Goal: Task Accomplishment & Management: Manage account settings

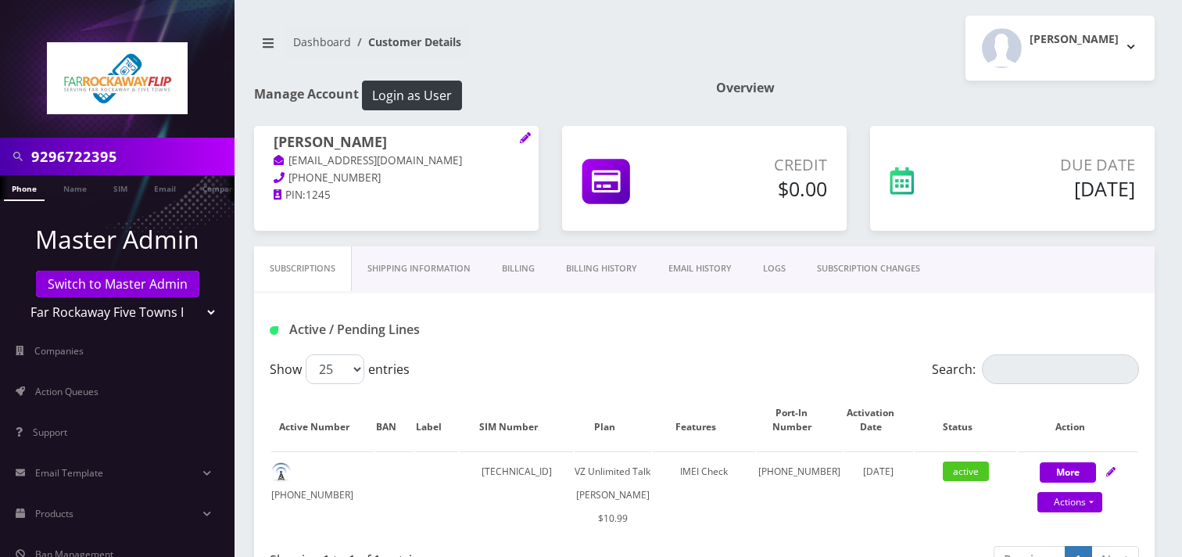
click at [188, 167] on input "9296722395" at bounding box center [130, 157] width 199 height 30
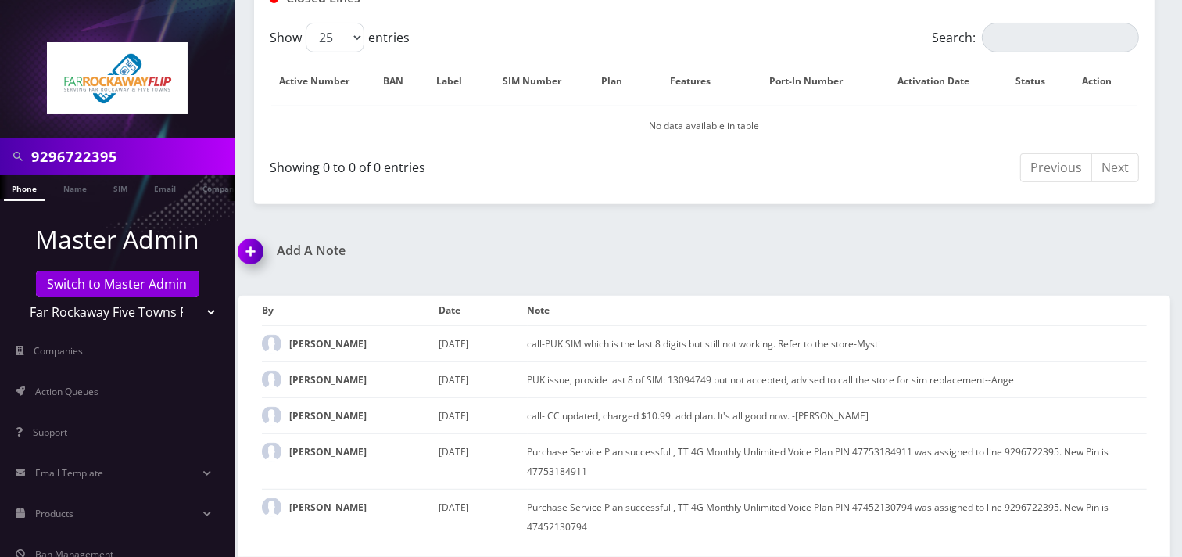
scroll to position [686, 0]
click at [190, 166] on input "9296722395" at bounding box center [130, 157] width 199 height 30
paste input "4772726453"
type input "94772726453"
click at [158, 285] on link "Switch to Master Admin" at bounding box center [117, 284] width 163 height 27
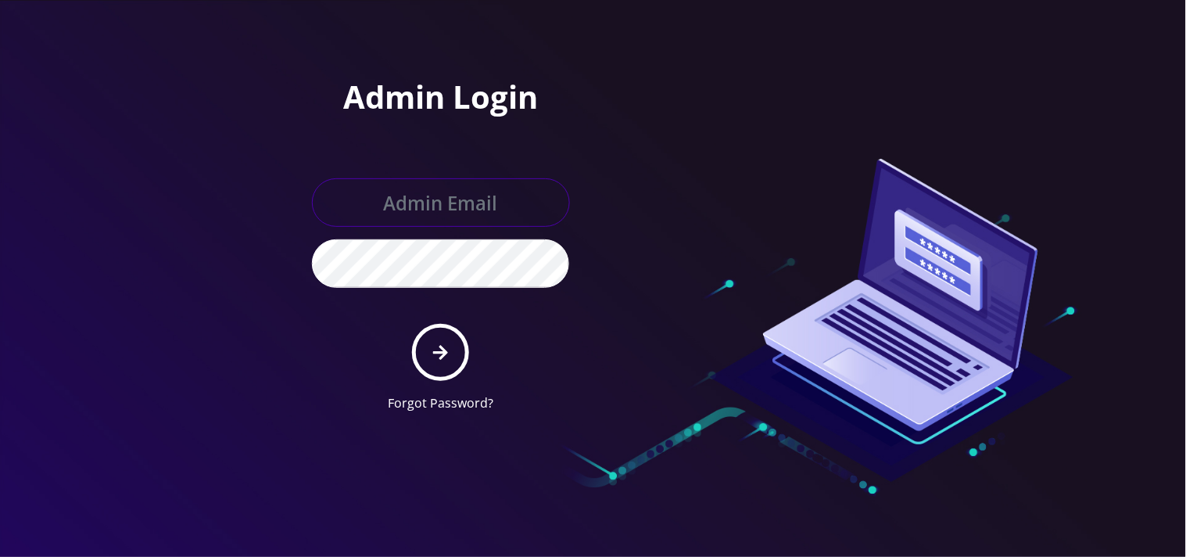
type input "[EMAIL_ADDRESS][DOMAIN_NAME]"
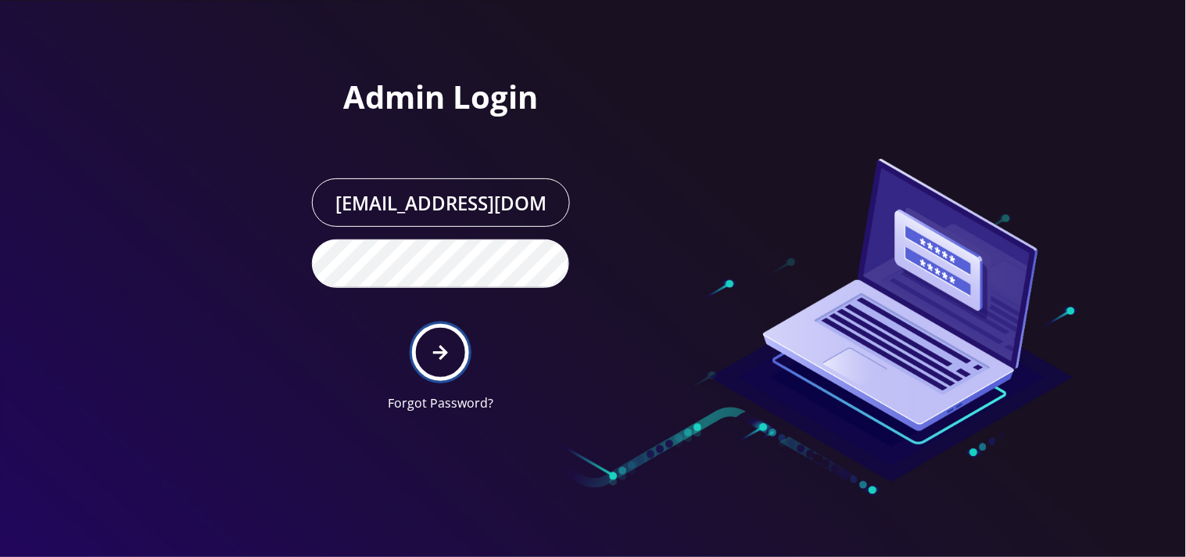
click at [446, 349] on icon "submit" at bounding box center [440, 353] width 15 height 15
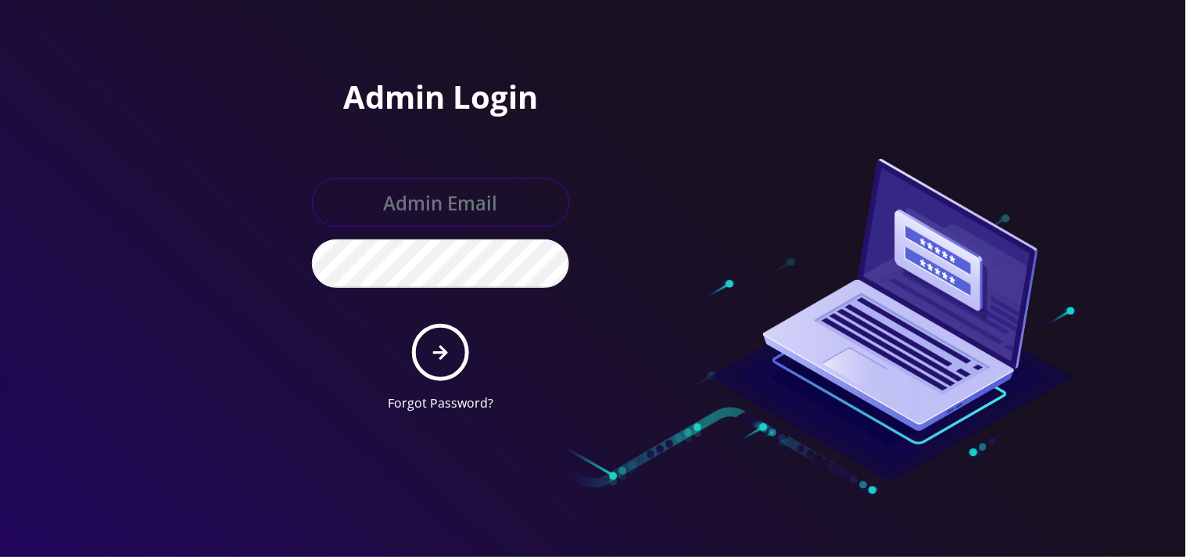
type input "mysti@teltik.com"
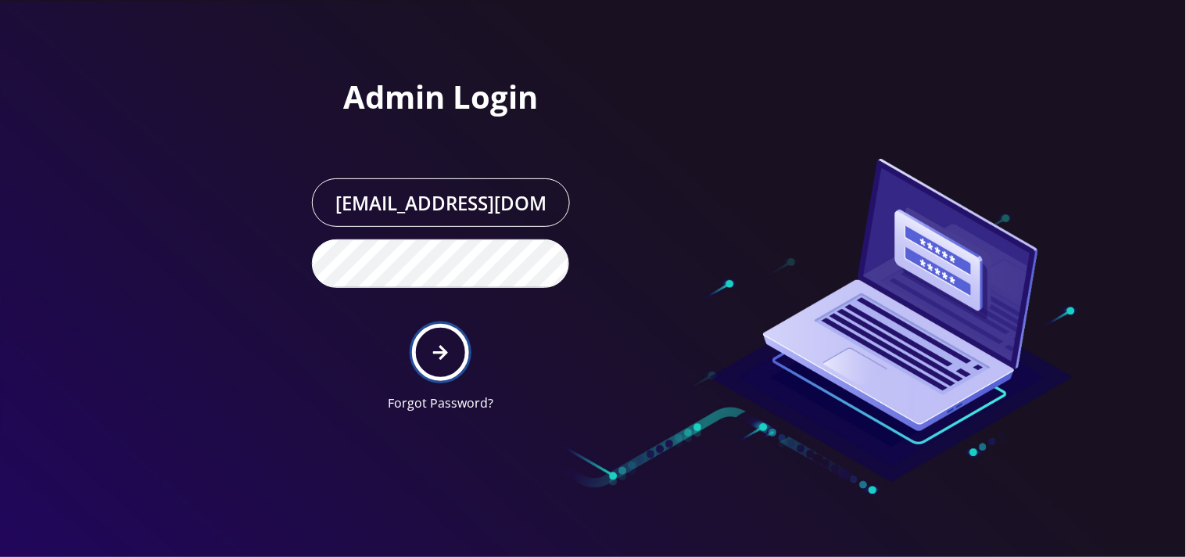
click at [464, 347] on button "submit" at bounding box center [440, 352] width 57 height 57
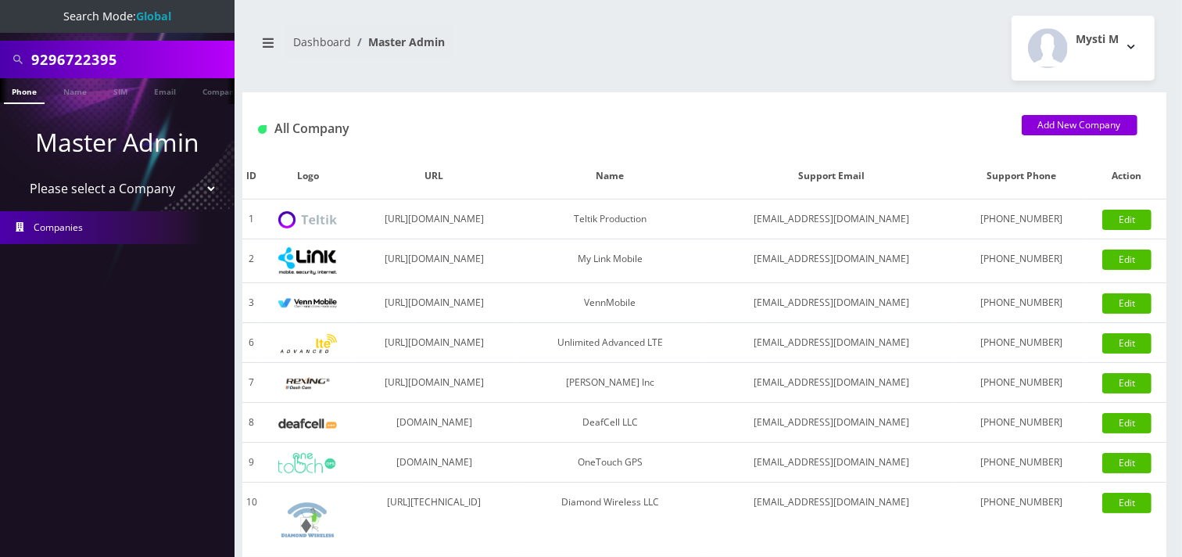
click at [131, 185] on select "Please select a Company Teltik Production My Link Mobile VennMobile Unlimited A…" at bounding box center [117, 189] width 199 height 30
click at [138, 66] on input "9296722395" at bounding box center [130, 60] width 199 height 30
click at [134, 66] on input "9296722395" at bounding box center [130, 60] width 199 height 30
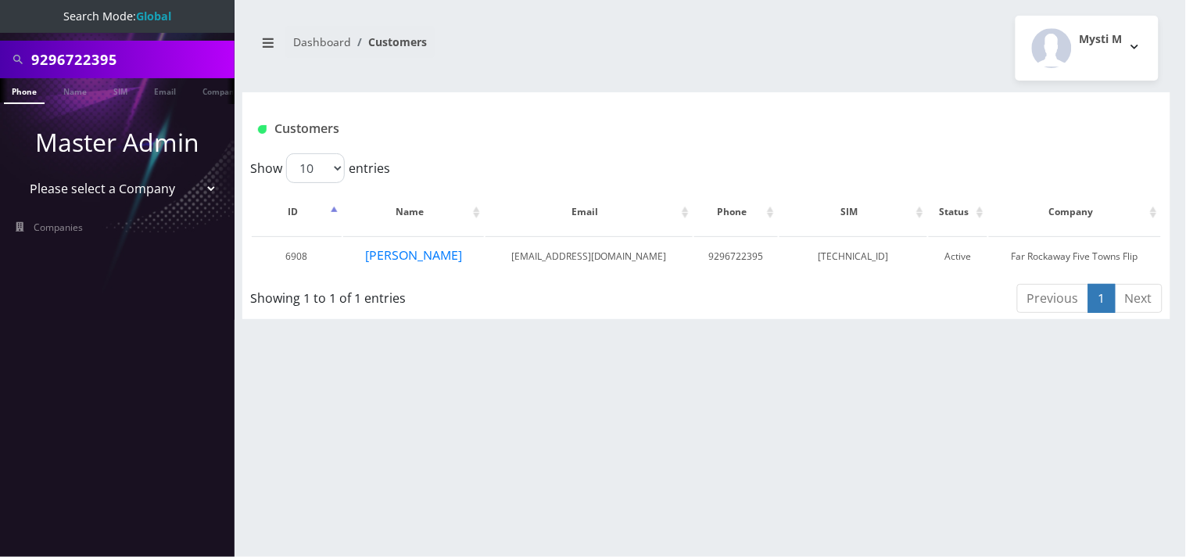
click at [145, 53] on input "9296722395" at bounding box center [130, 60] width 199 height 30
click at [145, 52] on input "9296722395" at bounding box center [130, 60] width 199 height 30
click at [80, 57] on input "text" at bounding box center [130, 60] width 199 height 30
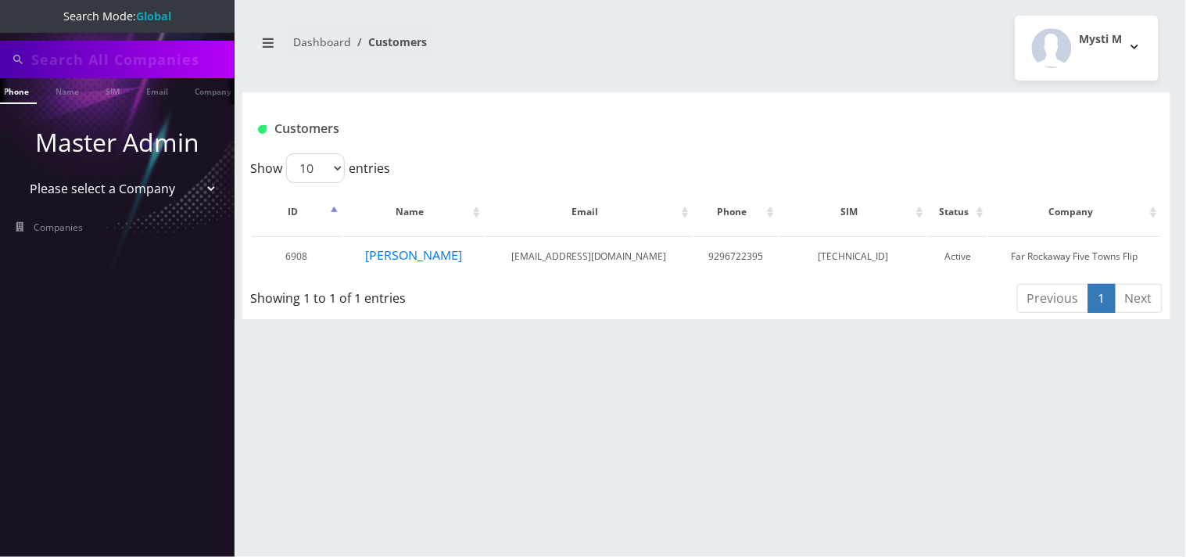
click at [299, 364] on div "9296722395 Phone Name SIM Email Company Customer Dashboard Customers Mysti M 1" at bounding box center [706, 278] width 959 height 557
click at [162, 190] on select "Please select a Company Teltik Production My Link Mobile VennMobile Unlimited A…" at bounding box center [117, 189] width 199 height 30
select select "15"
click at [18, 174] on select "Please select a Company Teltik Production My Link Mobile VennMobile Unlimited A…" at bounding box center [117, 189] width 199 height 30
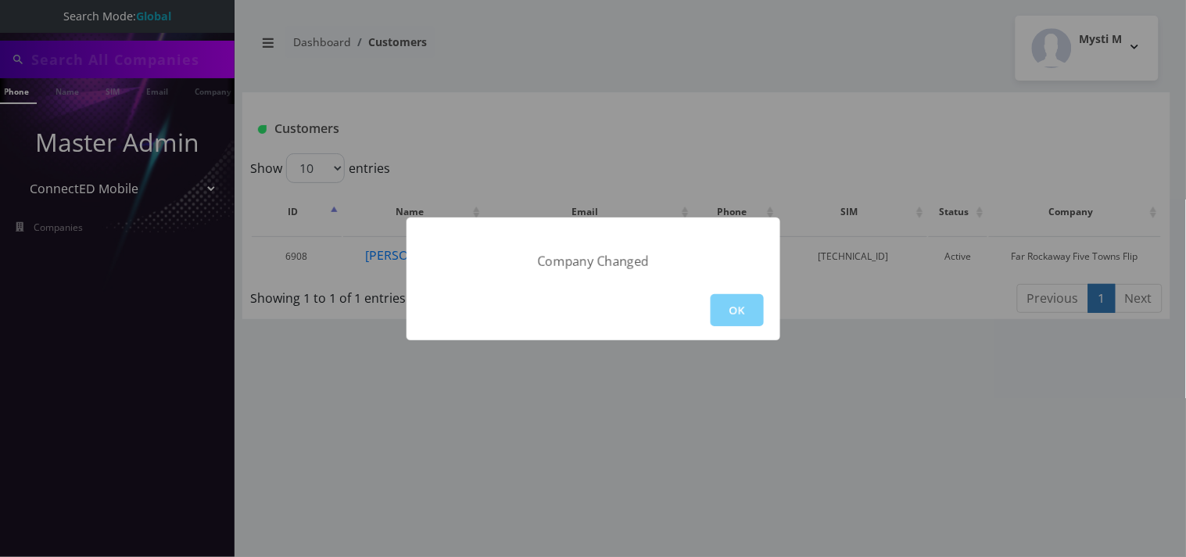
click at [725, 308] on button "OK" at bounding box center [737, 310] width 53 height 32
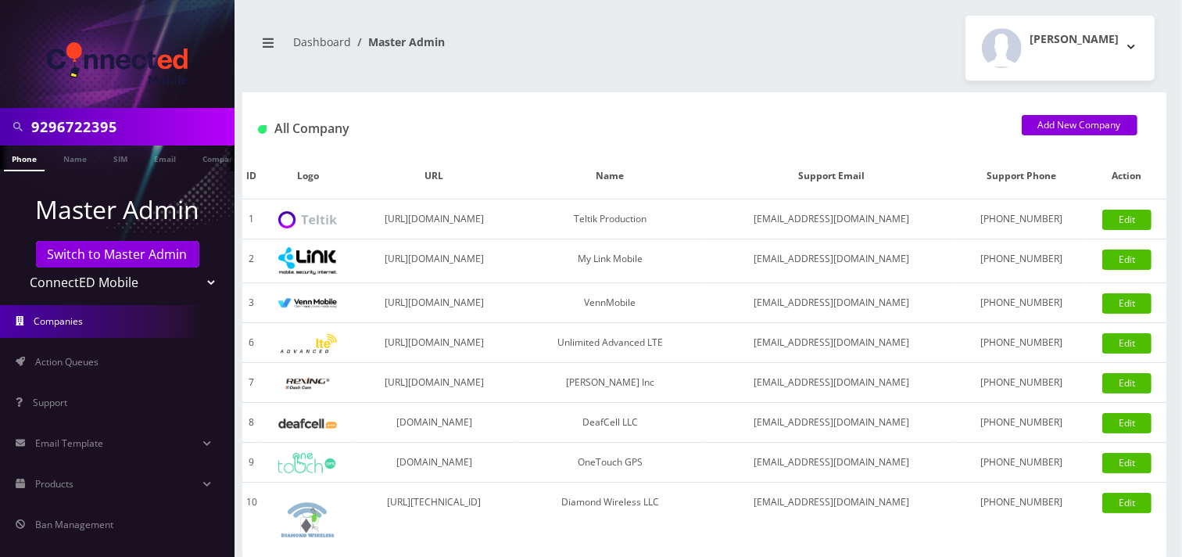
click at [138, 120] on input "9296722395" at bounding box center [130, 127] width 199 height 30
click at [141, 130] on input "text" at bounding box center [130, 127] width 199 height 30
click at [91, 133] on input "text" at bounding box center [130, 127] width 199 height 30
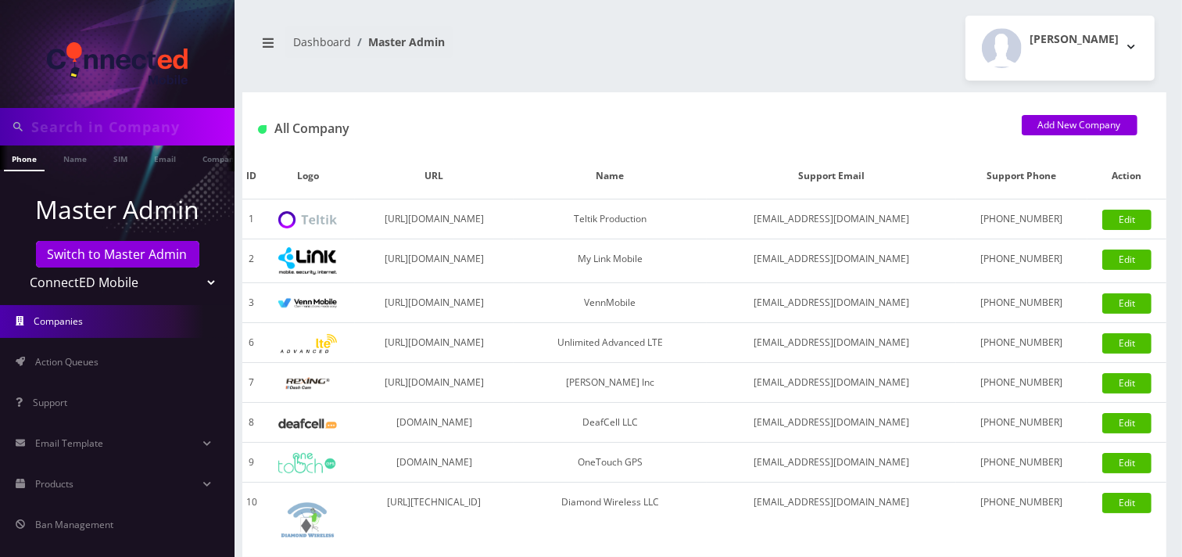
click at [92, 129] on input "text" at bounding box center [130, 127] width 199 height 30
click at [84, 129] on input "text" at bounding box center [130, 127] width 199 height 30
type input "[PERSON_NAME]"
click at [79, 162] on link "Name" at bounding box center [75, 158] width 39 height 26
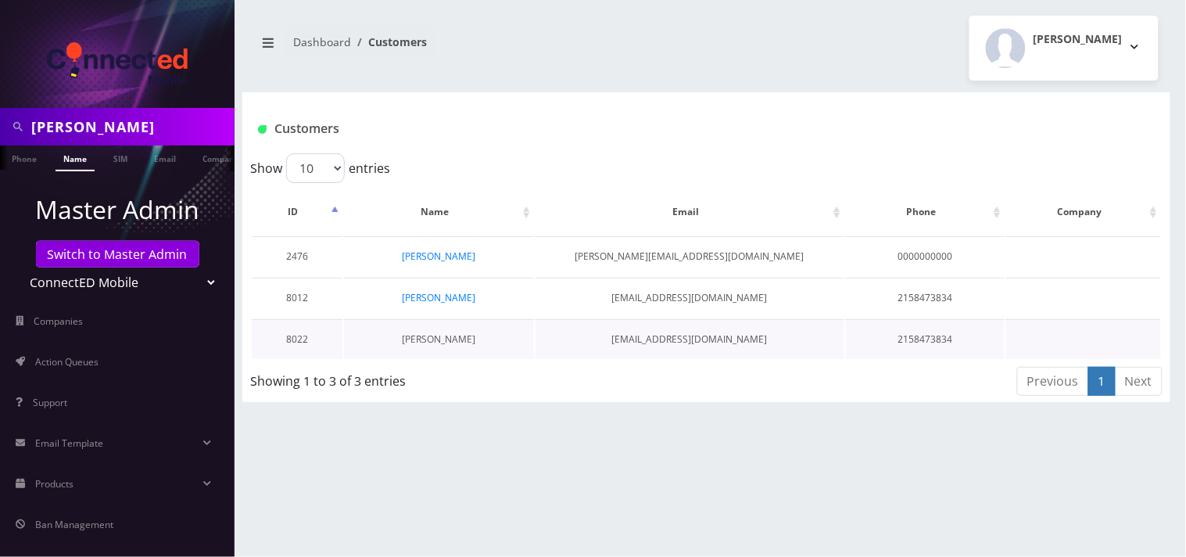
click at [458, 337] on link "[PERSON_NAME]" at bounding box center [438, 338] width 73 height 13
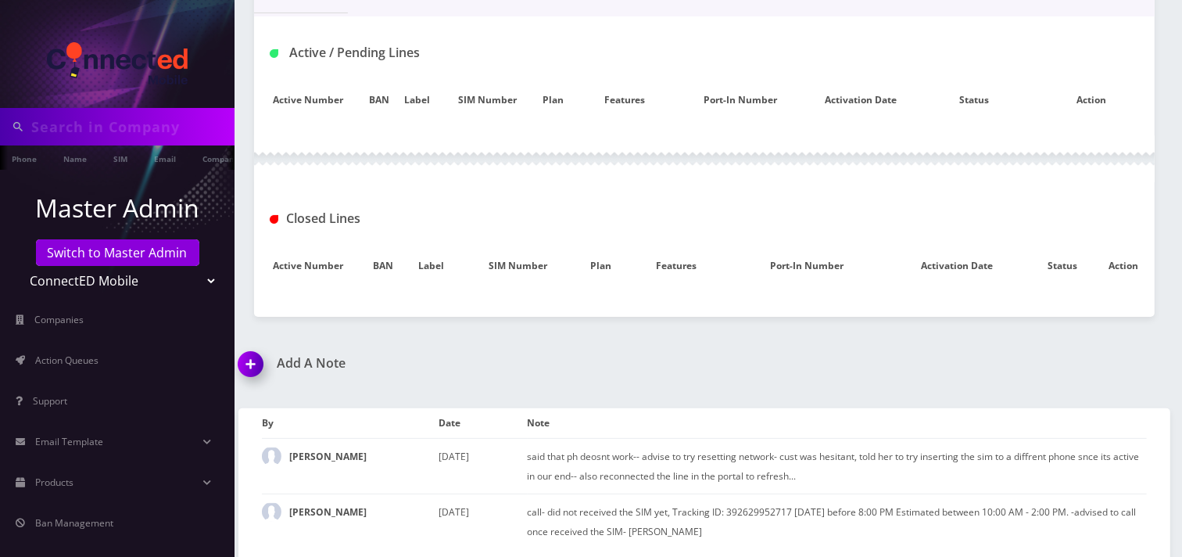
scroll to position [281, 0]
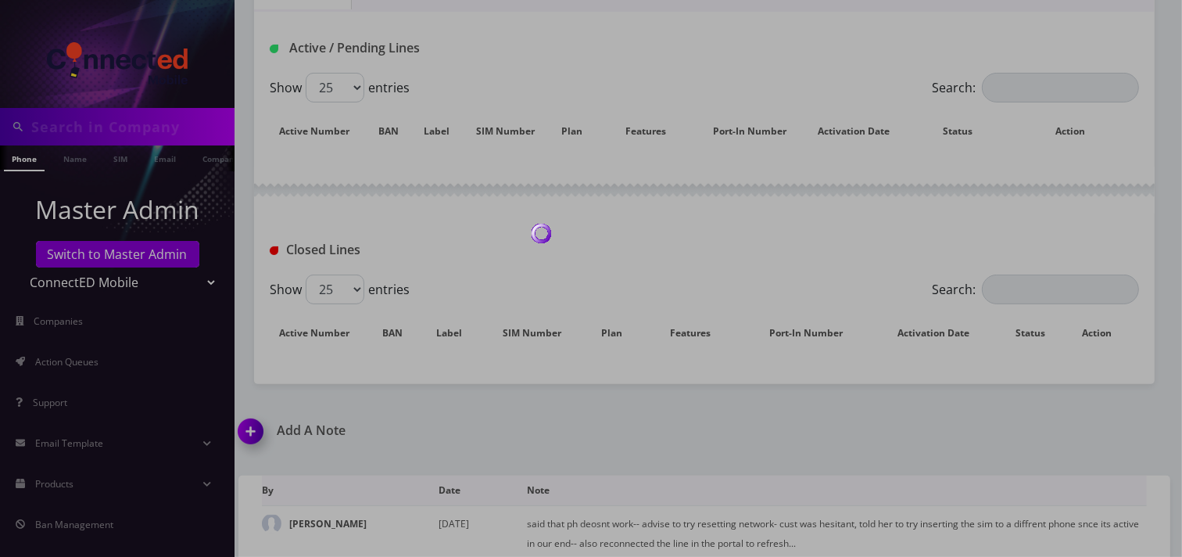
type input "[PERSON_NAME]"
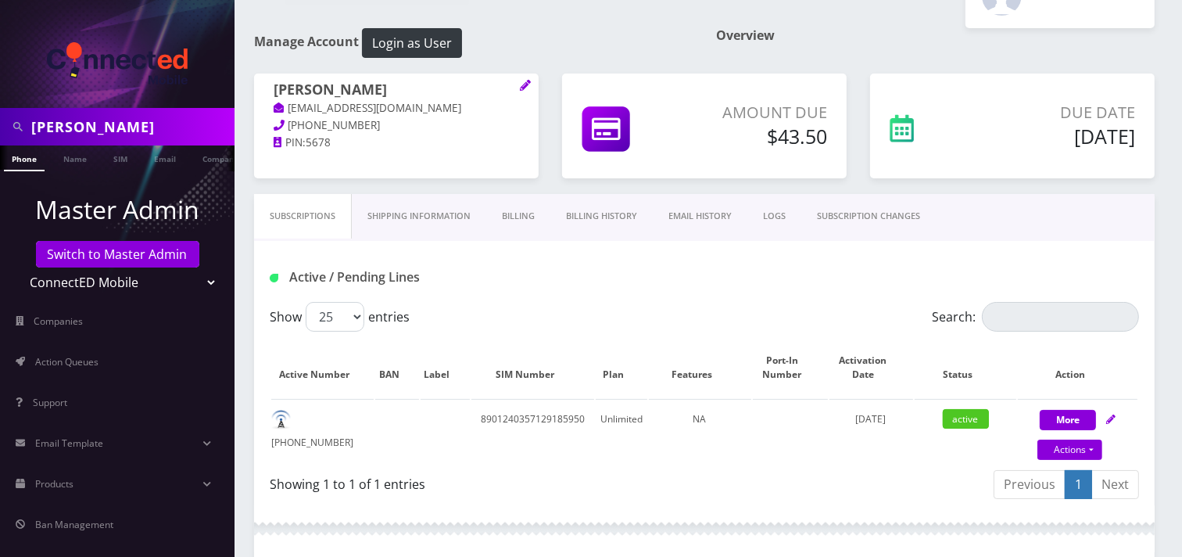
scroll to position [20, 0]
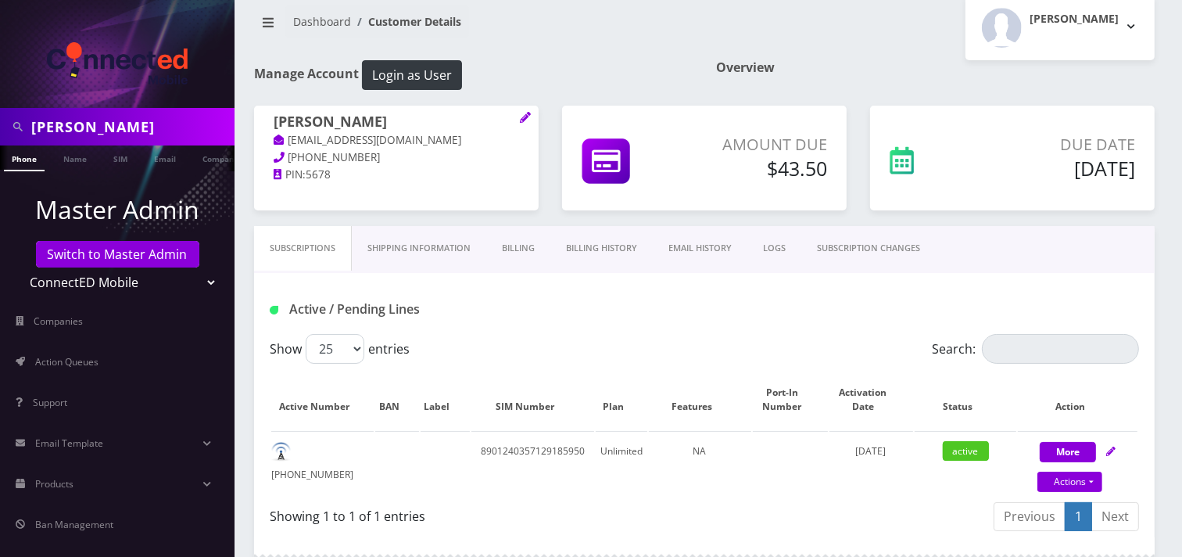
click at [509, 253] on link "Billing" at bounding box center [518, 248] width 64 height 45
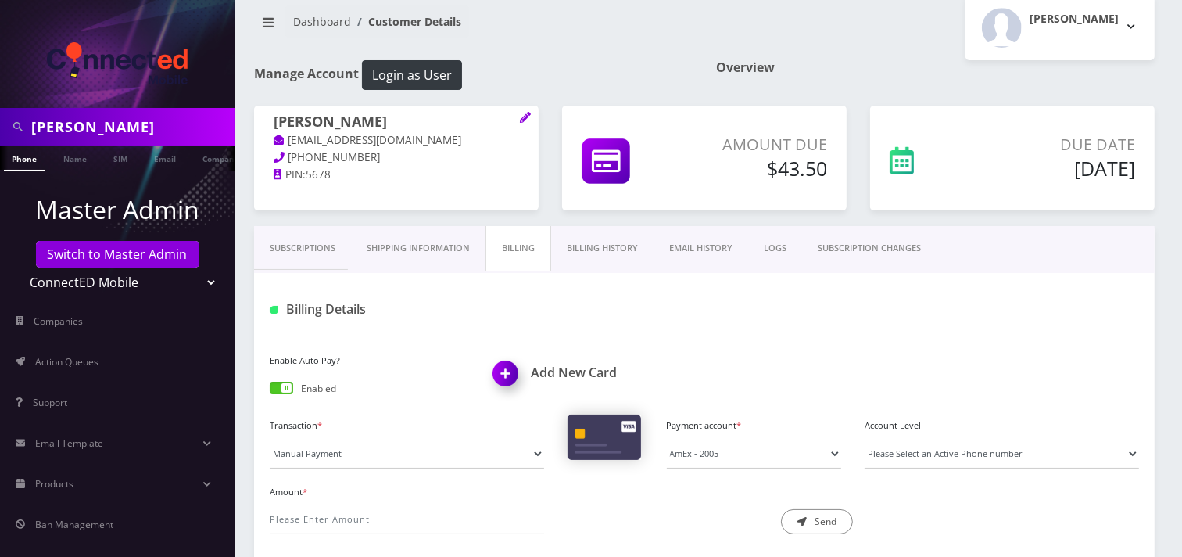
click at [271, 384] on span at bounding box center [281, 388] width 23 height 13
click at [270, 391] on input "checkbox" at bounding box center [270, 391] width 0 height 0
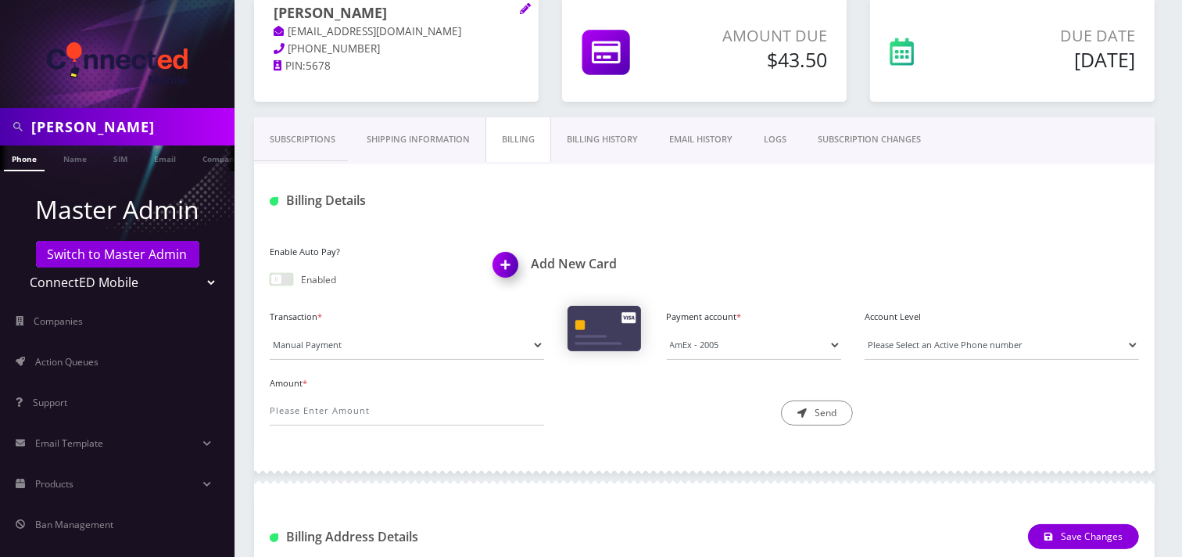
scroll to position [121, 0]
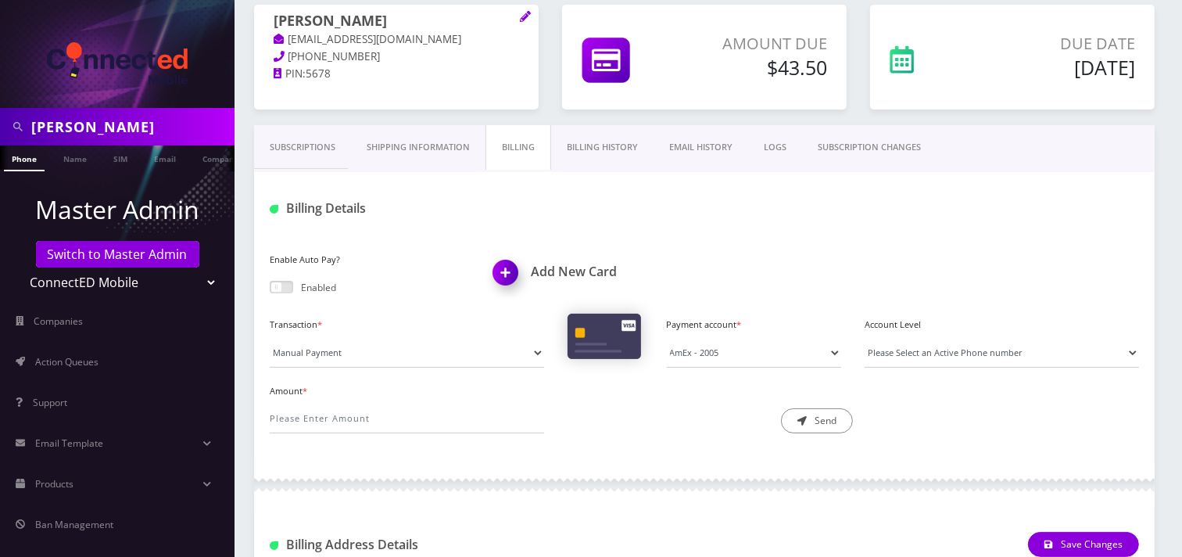
click at [717, 231] on div "Billing Details" at bounding box center [704, 202] width 901 height 61
click at [314, 142] on link "Subscriptions" at bounding box center [302, 147] width 97 height 45
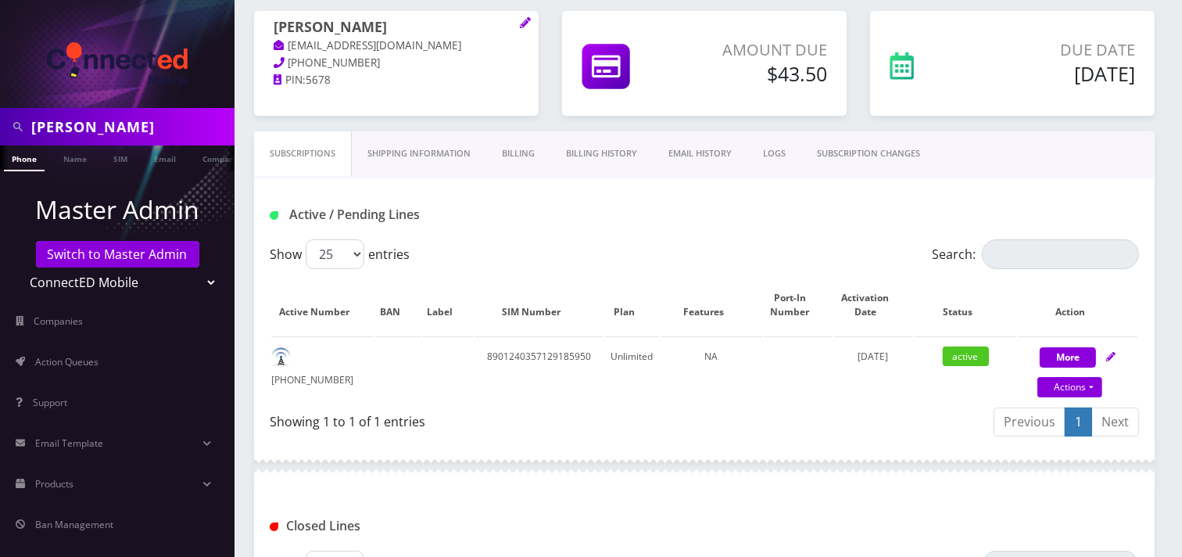
scroll to position [97, 0]
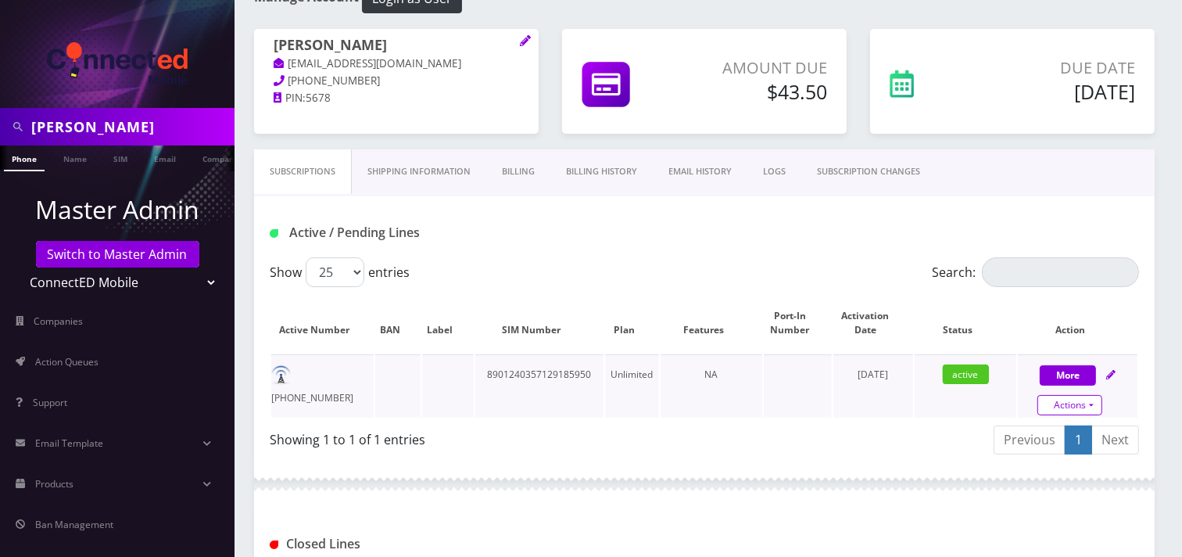
click at [1080, 413] on link "Actions" at bounding box center [1069, 405] width 65 height 20
select select "3-in-1 SIM Kit"
select select "118"
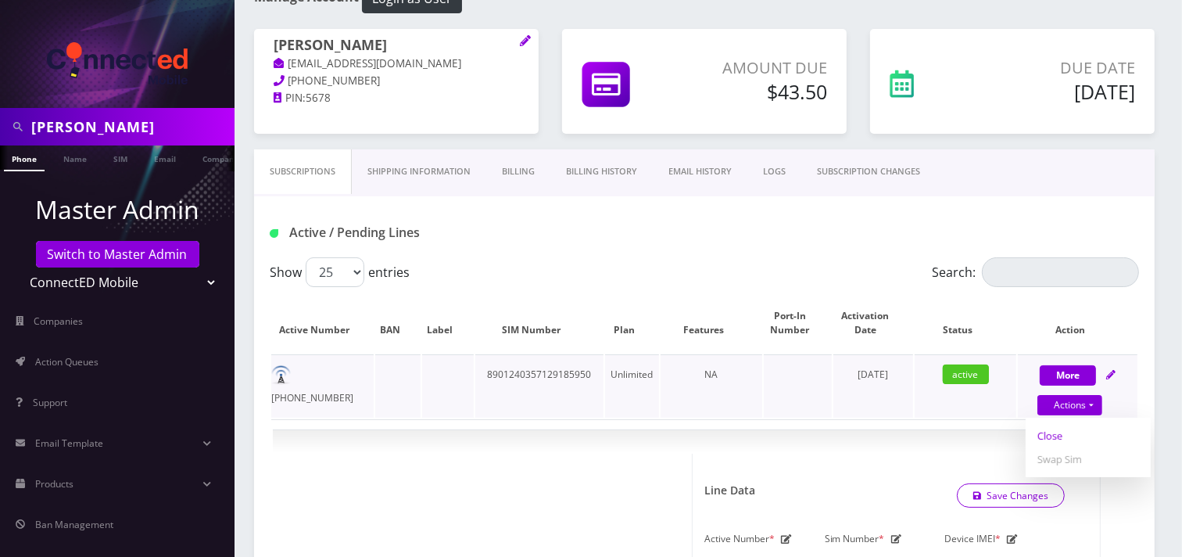
click at [1058, 435] on link "Close" at bounding box center [1088, 435] width 125 height 23
type input "10/12/2025"
select select "3-in-1 SIM Kit"
select select "118"
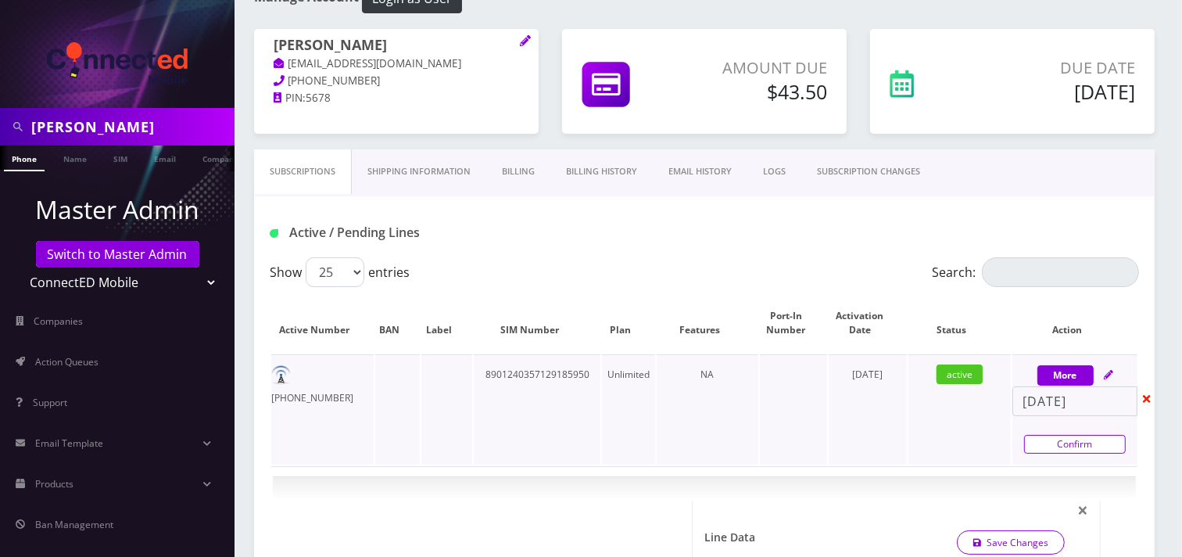
click at [1091, 440] on link "Confirm" at bounding box center [1075, 444] width 102 height 19
select select "3-in-1 SIM Kit"
select select "118"
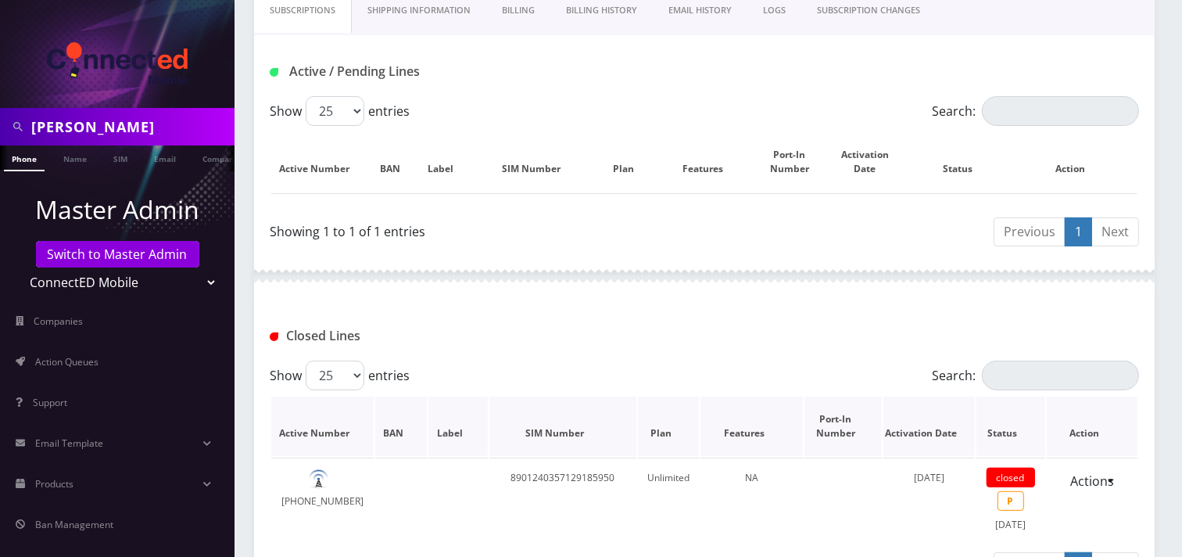
scroll to position [357, 0]
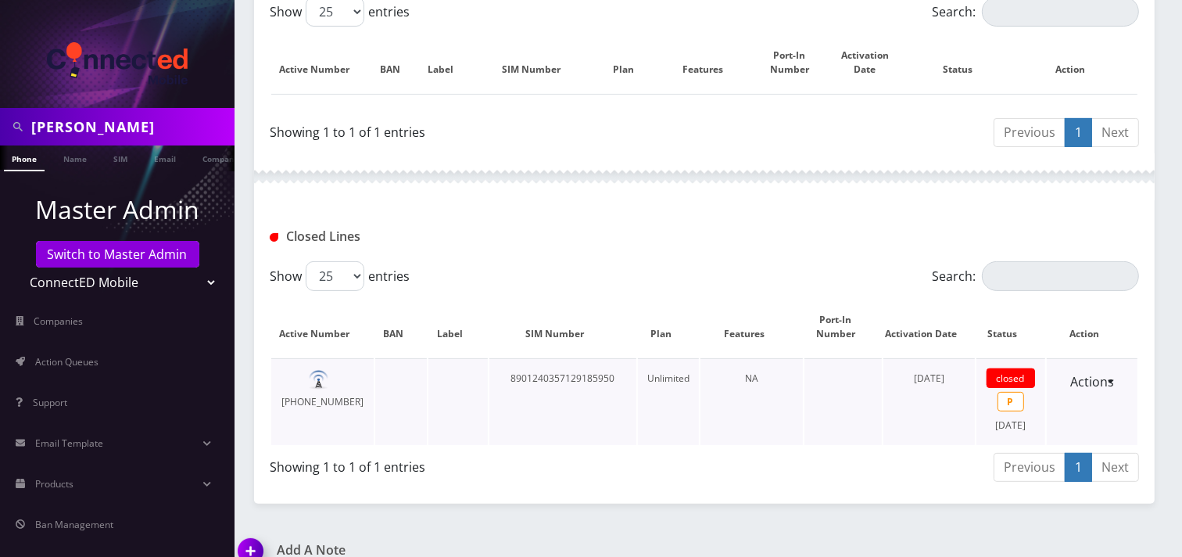
click at [362, 378] on td "[PHONE_NUMBER]" at bounding box center [322, 401] width 102 height 87
drag, startPoint x: 592, startPoint y: 90, endPoint x: 631, endPoint y: 141, distance: 64.1
click at [631, 141] on div "Show 25 50 100 250 500 entries Search: Active Number BAN Label SIM Number Plan …" at bounding box center [704, 75] width 901 height 156
click at [604, 128] on div "Showing 1 to 1 of 1 entries" at bounding box center [481, 128] width 423 height 25
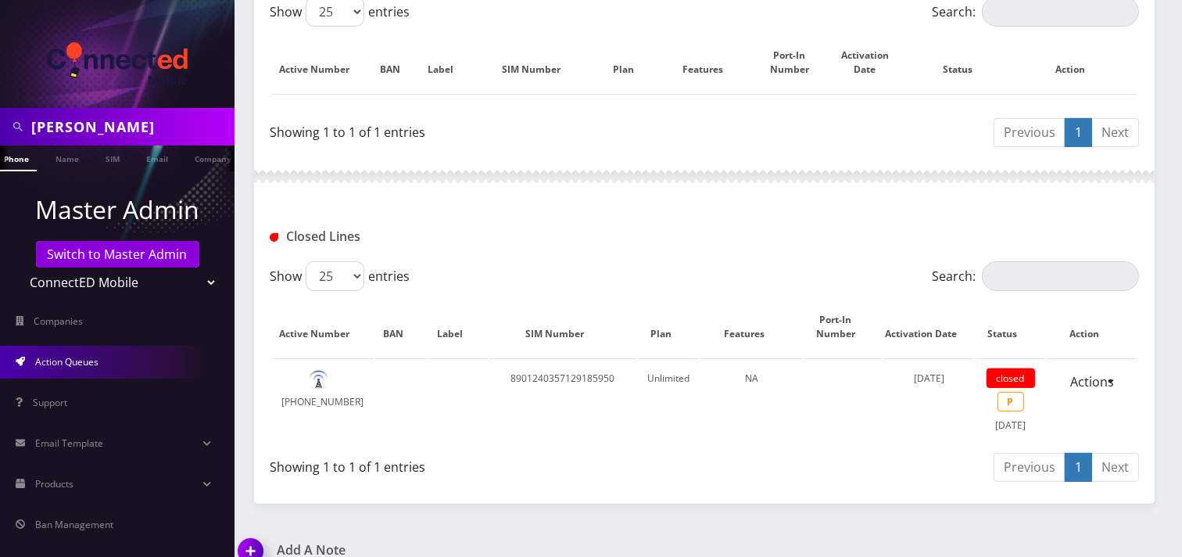
click at [56, 360] on span "Action Queues" at bounding box center [66, 361] width 63 height 13
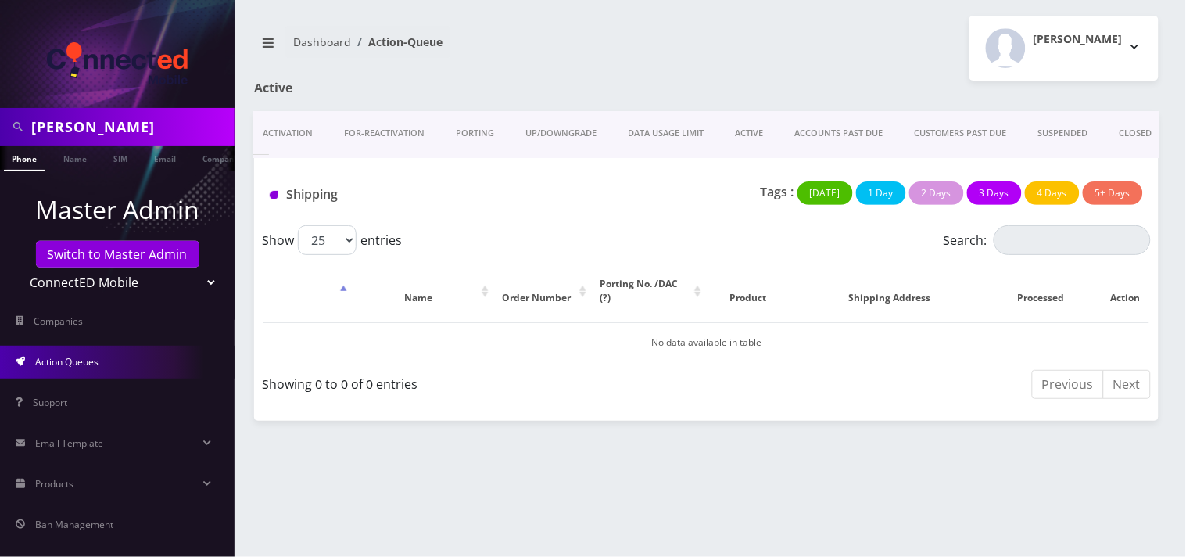
scroll to position [0, 88]
click at [1123, 135] on link "CLOSED" at bounding box center [1127, 133] width 64 height 45
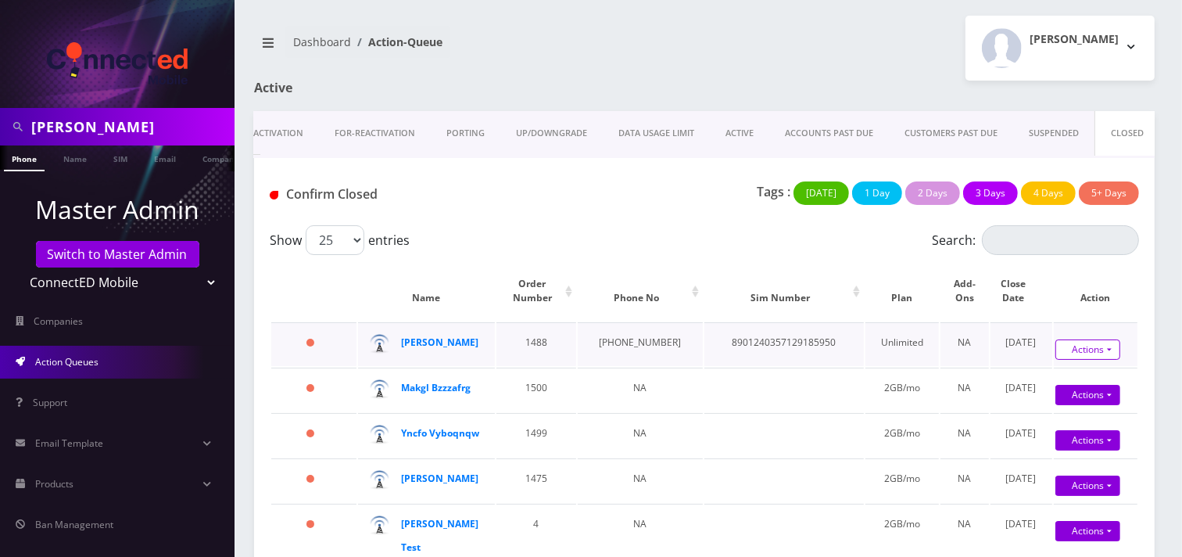
click at [1073, 349] on link "Actions" at bounding box center [1087, 349] width 65 height 20
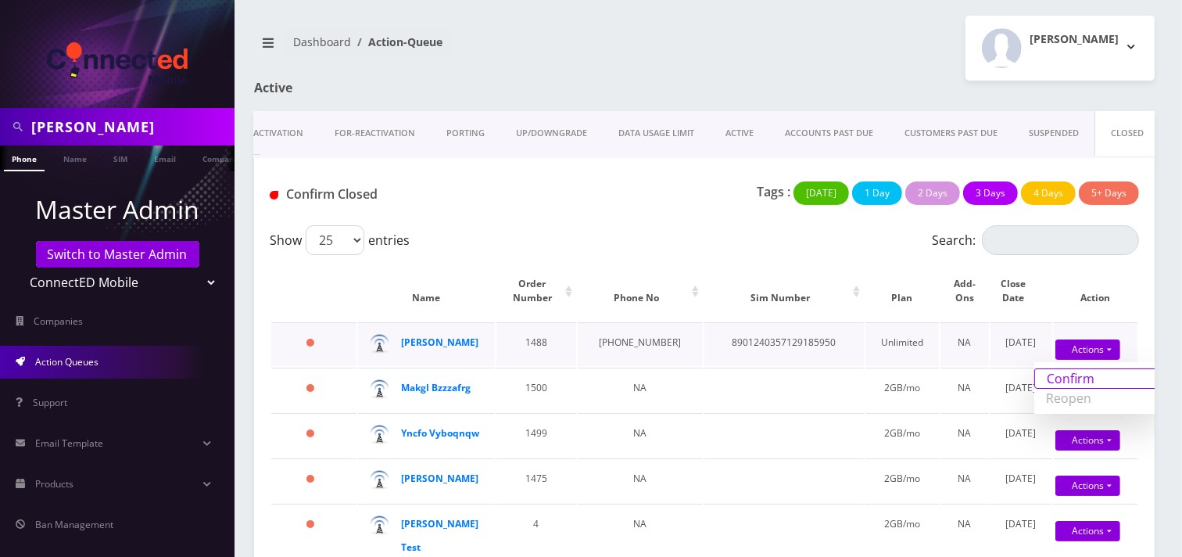
click at [1076, 374] on link "Confirm" at bounding box center [1096, 378] width 125 height 20
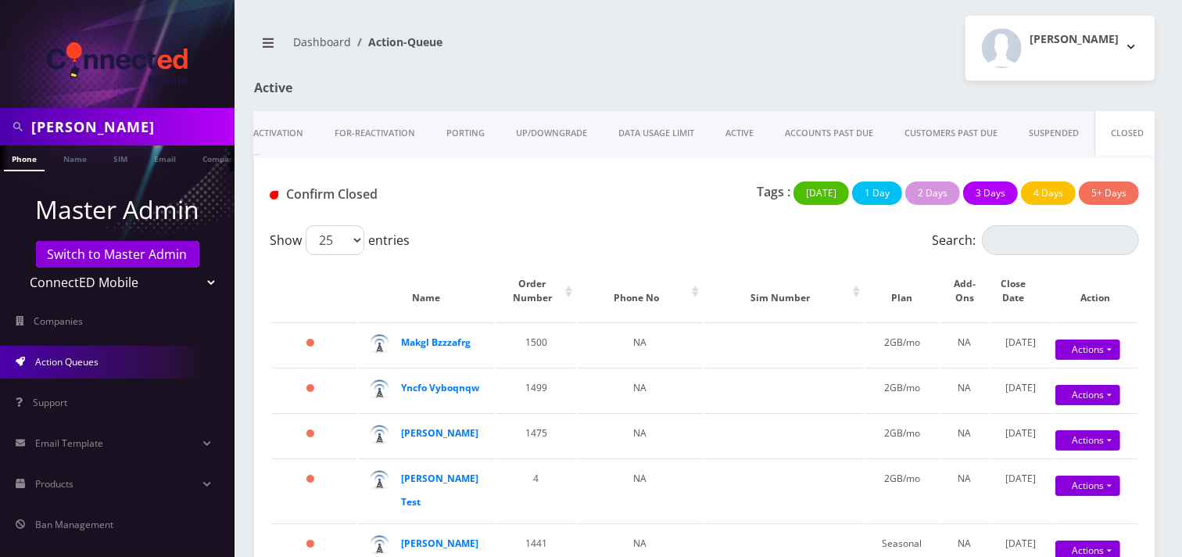
click at [287, 134] on link "Activation" at bounding box center [278, 133] width 81 height 45
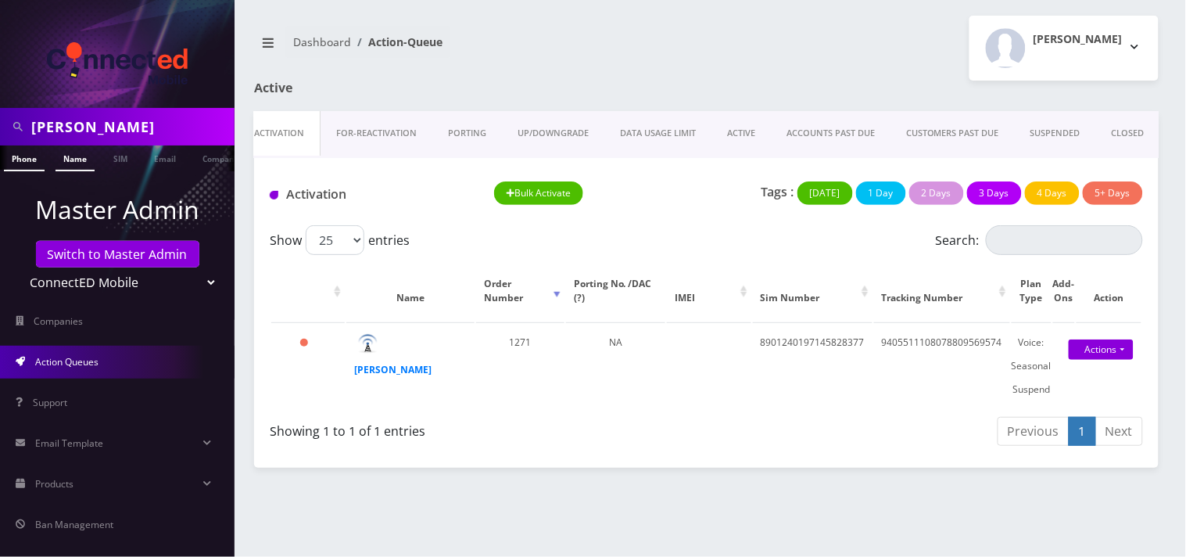
click at [77, 159] on link "Name" at bounding box center [75, 158] width 39 height 26
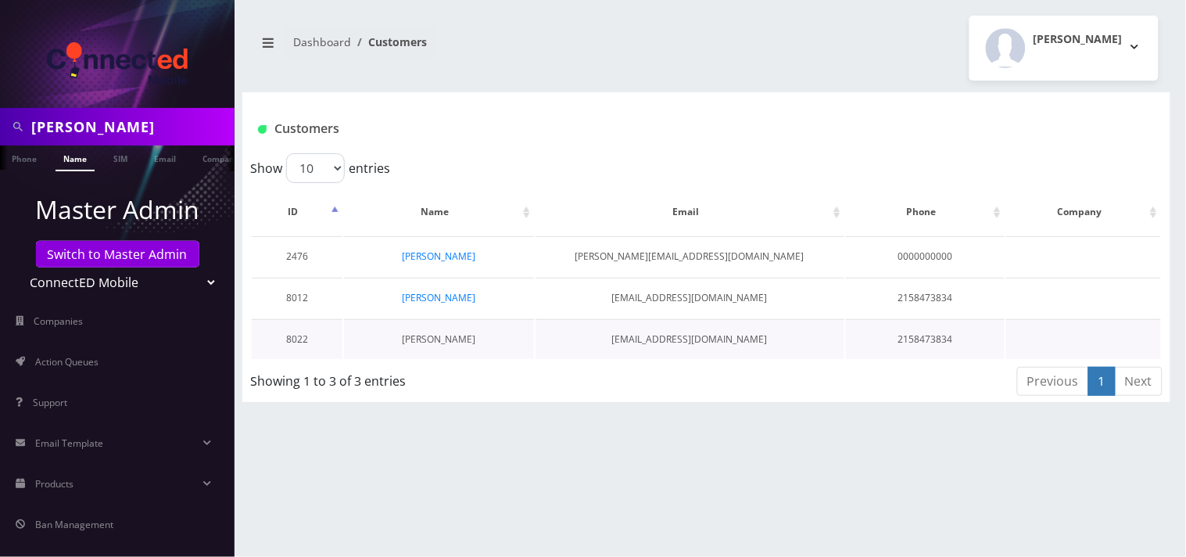
click at [447, 339] on link "[PERSON_NAME]" at bounding box center [438, 338] width 73 height 13
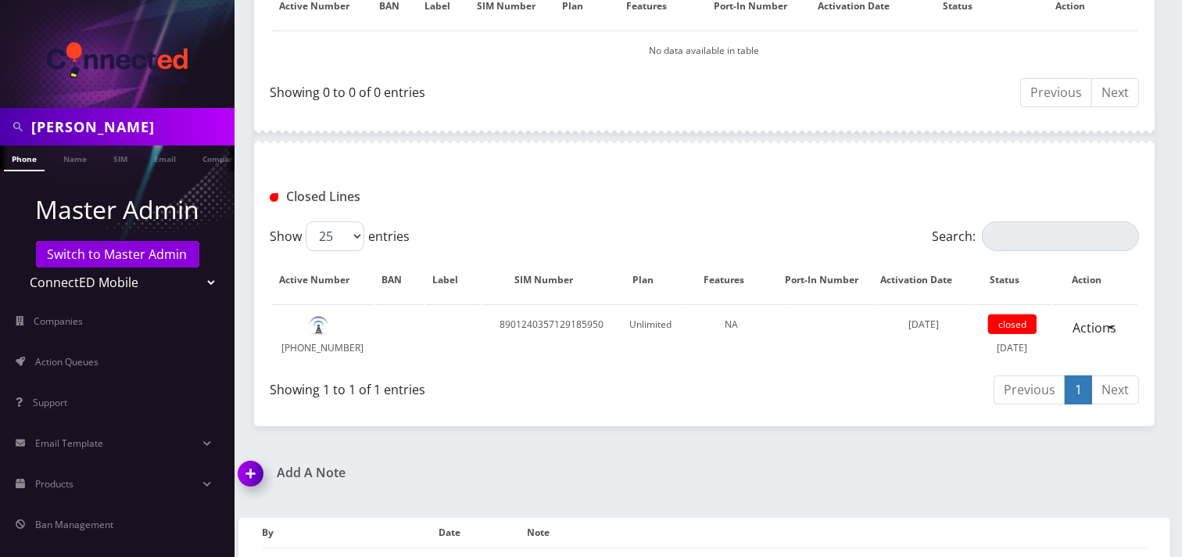
scroll to position [434, 0]
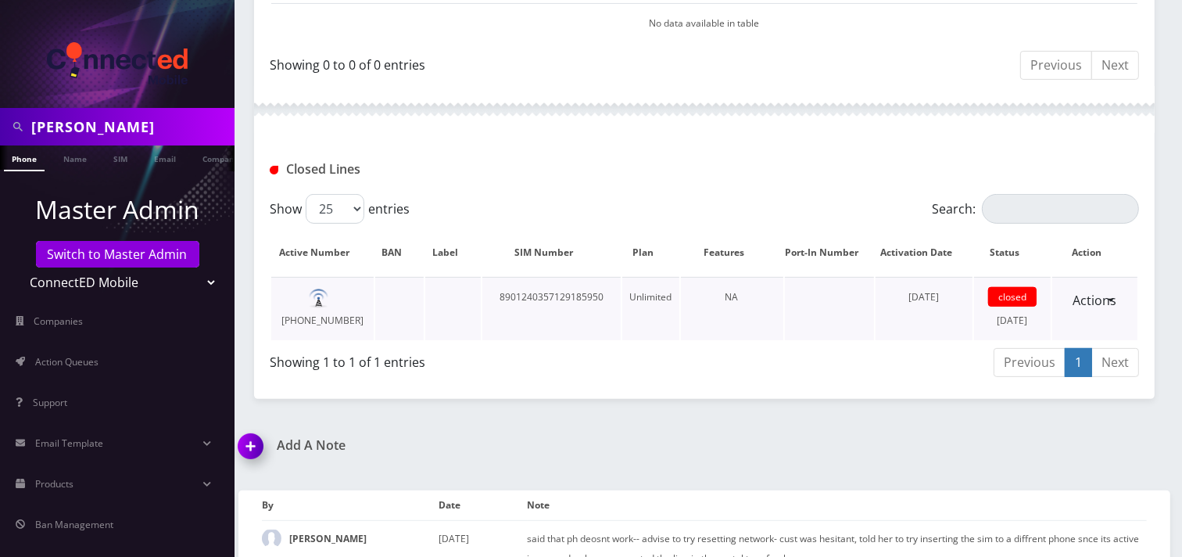
click at [340, 293] on td "[PHONE_NUMBER]" at bounding box center [322, 308] width 102 height 63
copy td "[PHONE_NUMBER]"
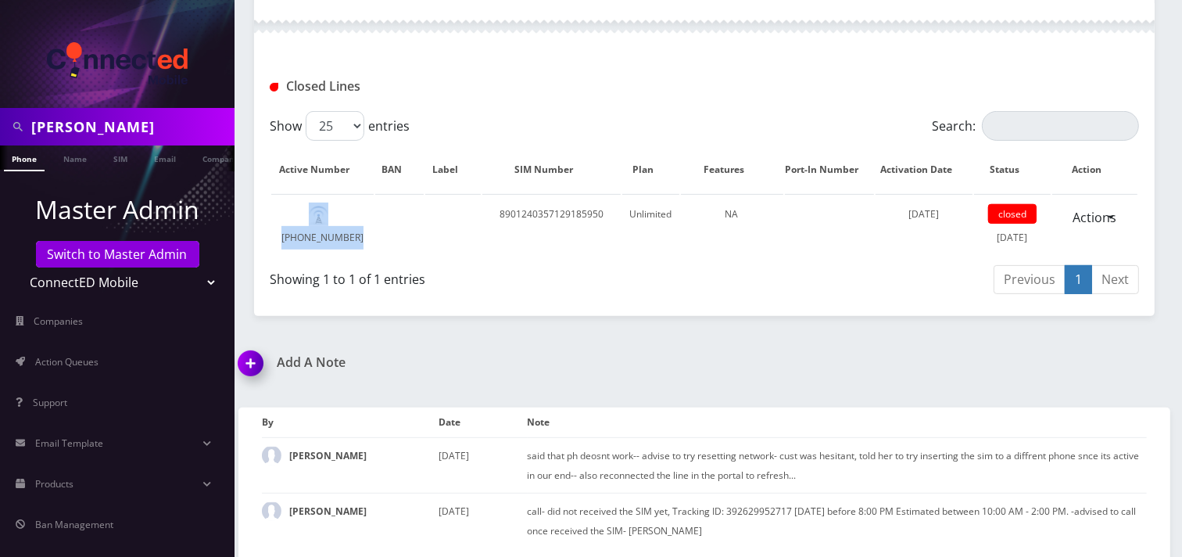
drag, startPoint x: 259, startPoint y: 357, endPoint x: 271, endPoint y: 367, distance: 16.1
click at [260, 357] on img at bounding box center [254, 369] width 46 height 46
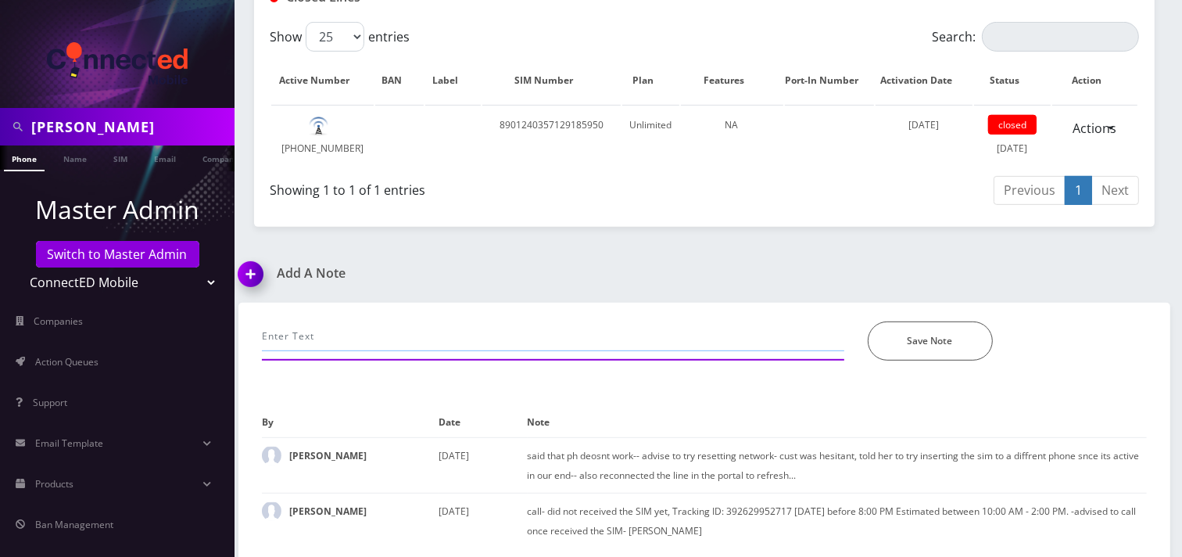
click at [352, 331] on input "text" at bounding box center [553, 336] width 582 height 30
type input "call- customer called to cancel. She said line has not been working ever since.…"
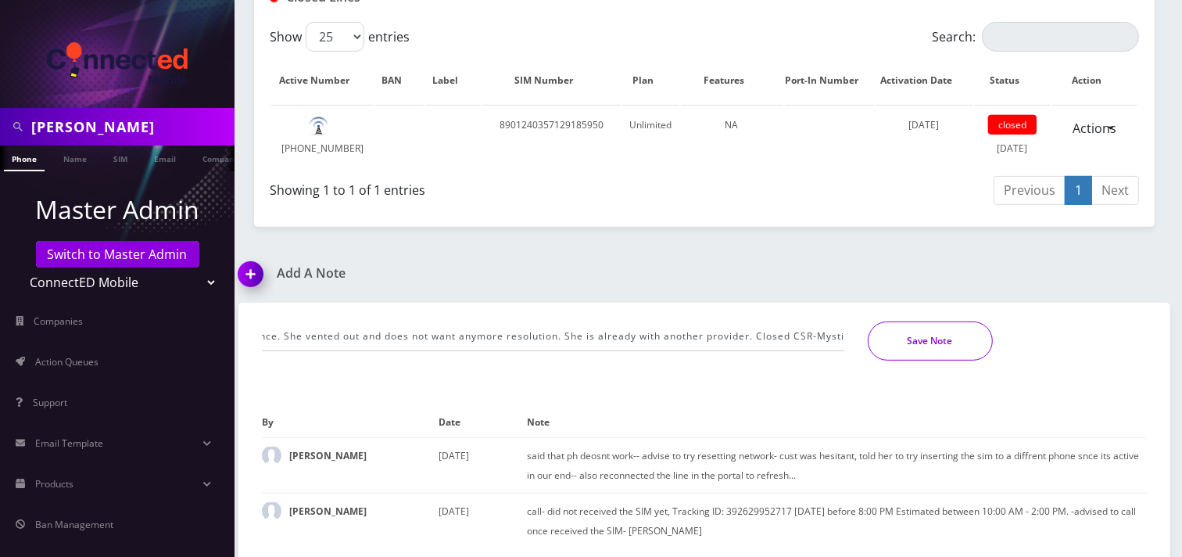
click at [918, 336] on button "Save Note" at bounding box center [930, 340] width 125 height 39
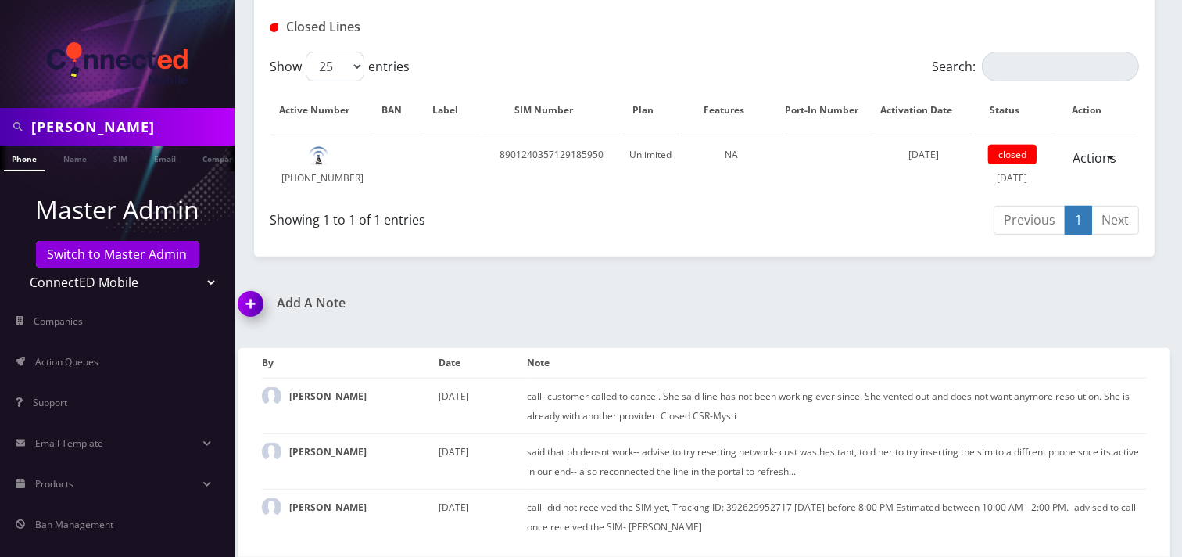
scroll to position [572, 0]
